Goal: Task Accomplishment & Management: Manage account settings

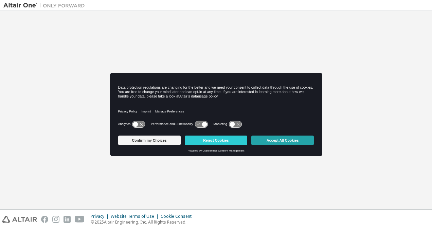
click at [292, 139] on button "Accept All Cookies" at bounding box center [283, 141] width 63 height 10
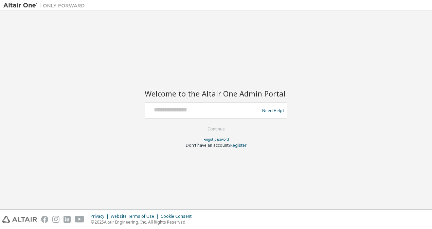
click at [59, 76] on div "Welcome to the Altair One Admin Portal Need Help? Please make sure that you pro…" at bounding box center [216, 110] width 426 height 192
click at [209, 116] on div at bounding box center [203, 110] width 111 height 13
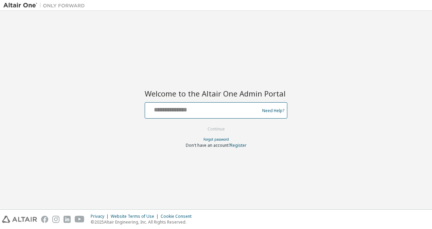
click at [206, 113] on input "text" at bounding box center [203, 109] width 111 height 10
paste input "**********"
type input "**********"
click at [201, 124] on button "Continue" at bounding box center [217, 129] width 32 height 10
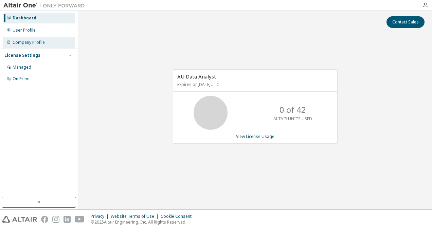
click at [34, 46] on div "Company Profile" at bounding box center [39, 42] width 72 height 11
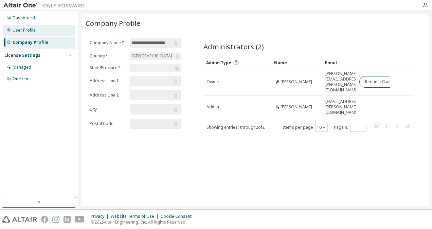
click at [37, 31] on div "User Profile" at bounding box center [39, 30] width 72 height 11
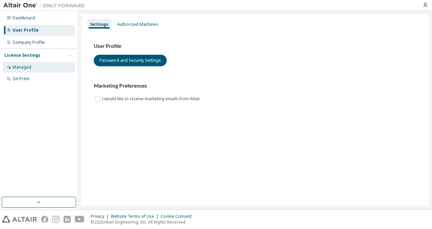
click at [38, 67] on div "Managed" at bounding box center [39, 67] width 72 height 11
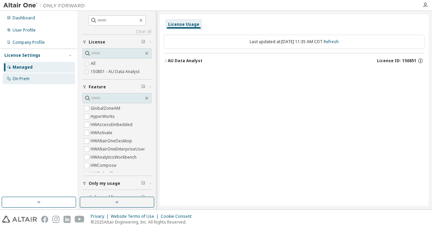
click at [31, 81] on div "On Prem" at bounding box center [39, 78] width 72 height 11
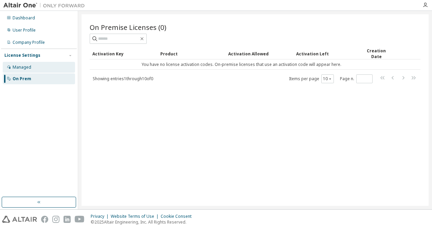
click at [35, 68] on div "Managed" at bounding box center [39, 67] width 72 height 11
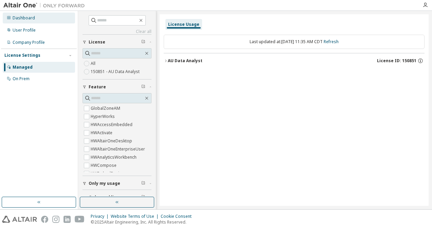
click at [29, 16] on div "Dashboard" at bounding box center [24, 17] width 22 height 5
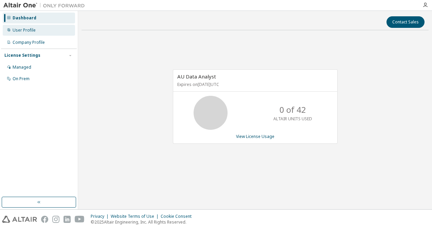
click at [35, 31] on div "User Profile" at bounding box center [39, 30] width 72 height 11
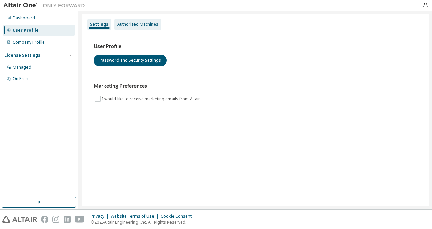
click at [142, 23] on div "Authorized Machines" at bounding box center [137, 24] width 41 height 5
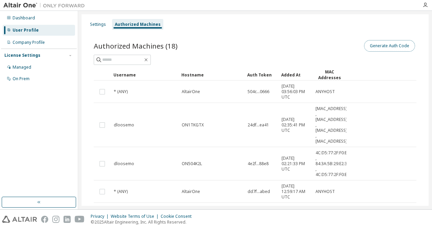
click at [402, 48] on button "Generate Auth Code" at bounding box center [389, 46] width 51 height 12
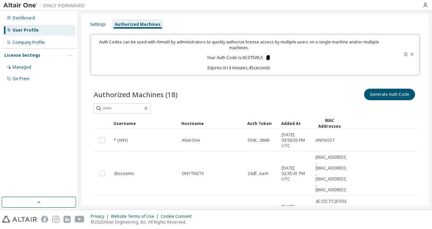
click at [267, 57] on icon at bounding box center [269, 57] width 4 height 5
click at [65, 116] on div "Dashboard User Profile Company Profile License Settings Managed On Prem" at bounding box center [39, 104] width 76 height 184
click at [268, 58] on icon at bounding box center [269, 57] width 4 height 5
drag, startPoint x: 244, startPoint y: 58, endPoint x: 249, endPoint y: 60, distance: 5.0
click at [249, 60] on p "Your Auth Code is: 6C075WLX" at bounding box center [239, 58] width 64 height 6
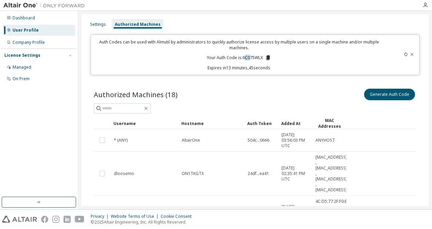
click at [248, 60] on p "Your Auth Code is: 6C075WLX" at bounding box center [239, 58] width 64 height 6
drag, startPoint x: 243, startPoint y: 60, endPoint x: 250, endPoint y: 58, distance: 6.6
click at [250, 58] on p "Your Auth Code is: 6C075WLX" at bounding box center [239, 58] width 64 height 6
click at [249, 58] on p "Your Auth Code is: 6C075WLX" at bounding box center [239, 58] width 64 height 6
drag, startPoint x: 243, startPoint y: 58, endPoint x: 261, endPoint y: 61, distance: 18.6
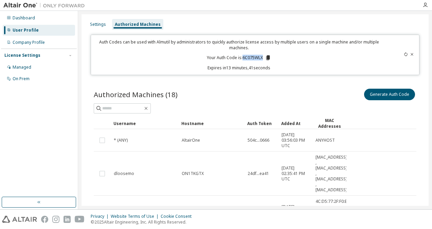
click at [261, 61] on p "Your Auth Code is: 6C075WLX" at bounding box center [239, 58] width 64 height 6
copy p "6C075WLX"
